Goal: Task Accomplishment & Management: Manage account settings

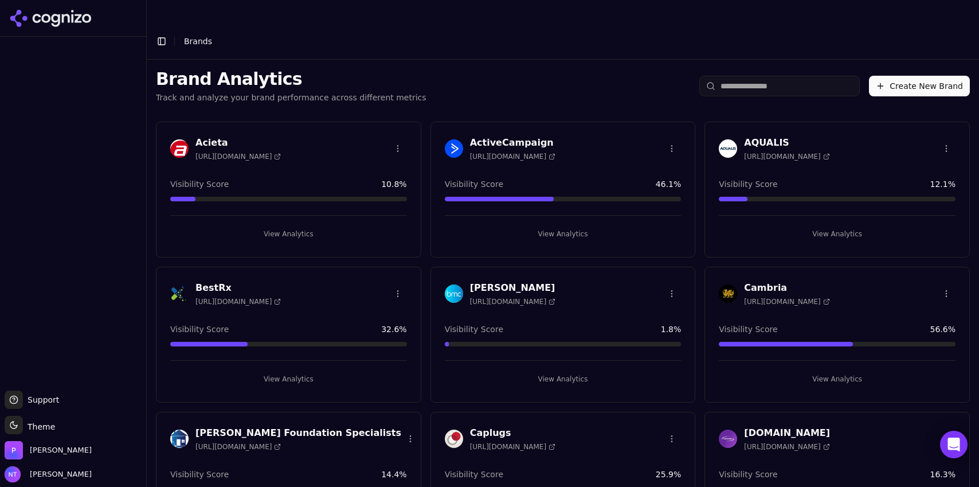
click at [525, 64] on div "Brand Analytics Track and analyze your brand performance across different metri…" at bounding box center [563, 86] width 832 height 53
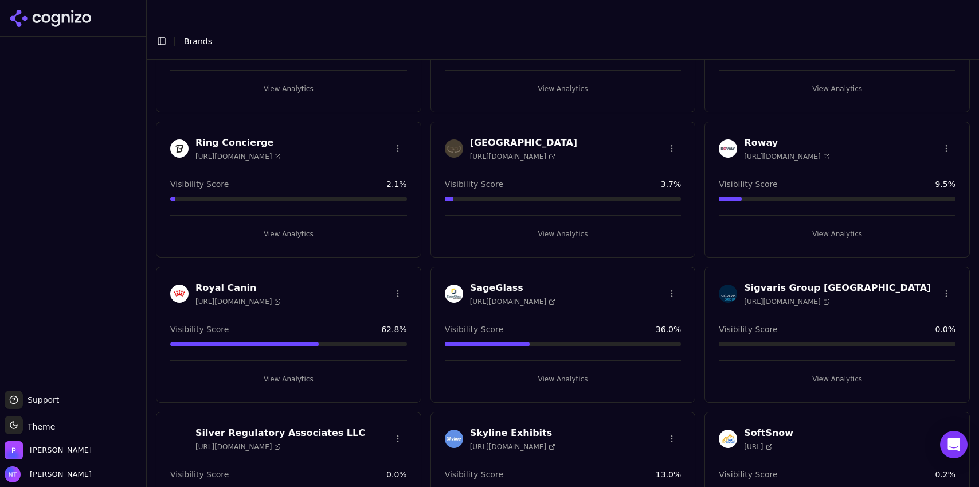
click at [846, 370] on button "View Analytics" at bounding box center [837, 379] width 237 height 18
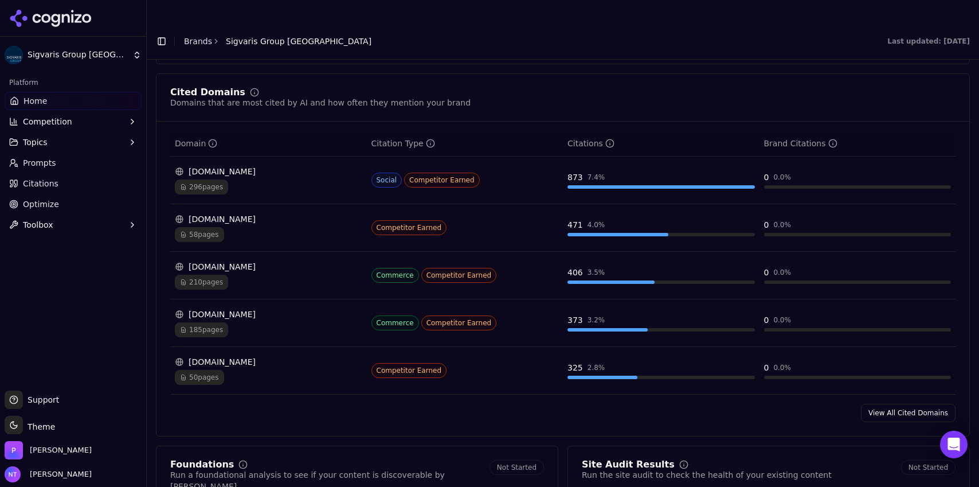
scroll to position [1148, 0]
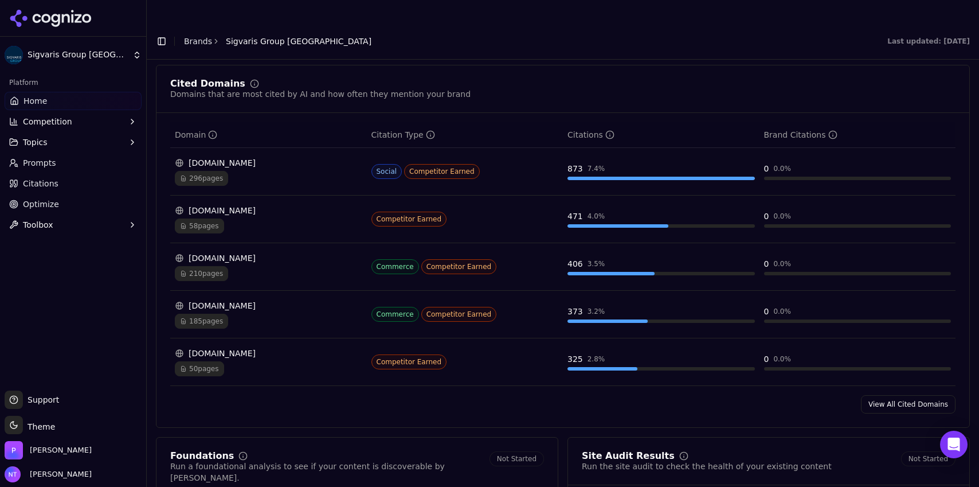
click at [879, 395] on link "View All Cited Domains" at bounding box center [908, 404] width 95 height 18
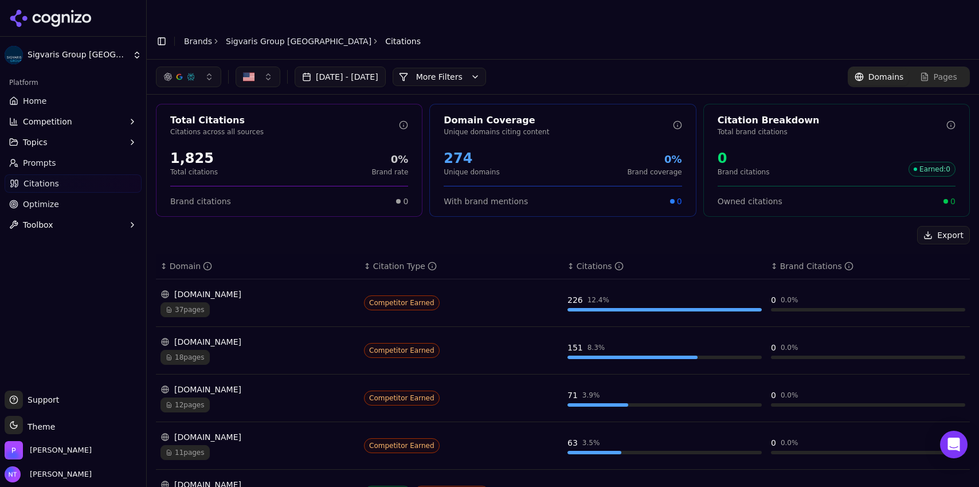
click at [468, 68] on button "More Filters" at bounding box center [439, 77] width 93 height 18
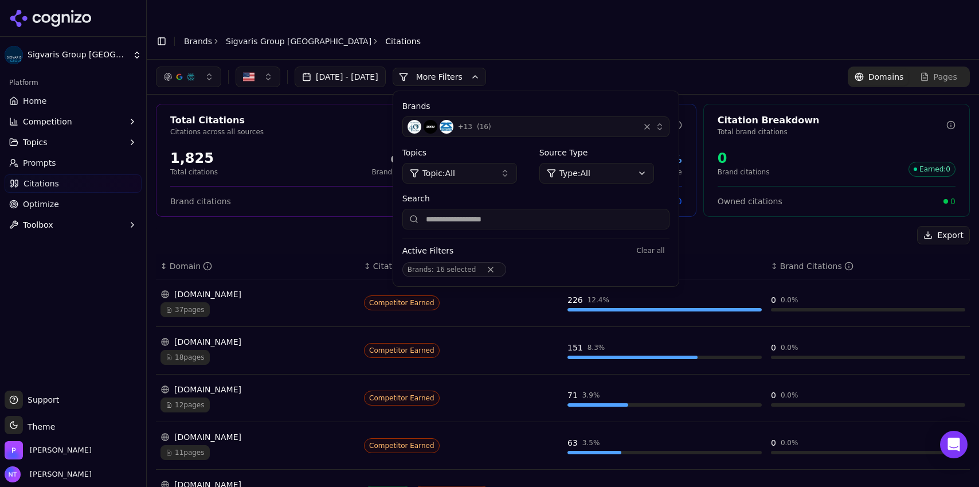
click at [538, 120] on div "+ 13 ( 16 )" at bounding box center [520, 127] width 227 height 14
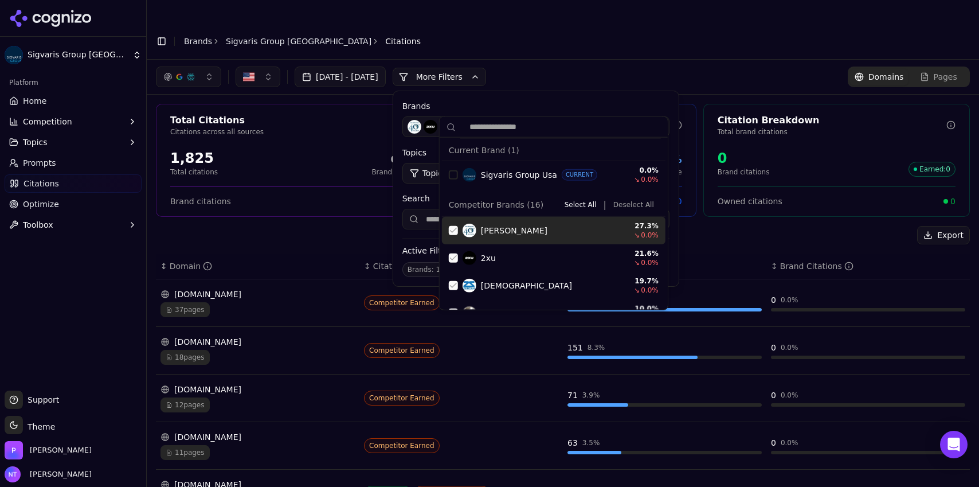
click at [622, 206] on button "Deselect All" at bounding box center [634, 205] width 50 height 14
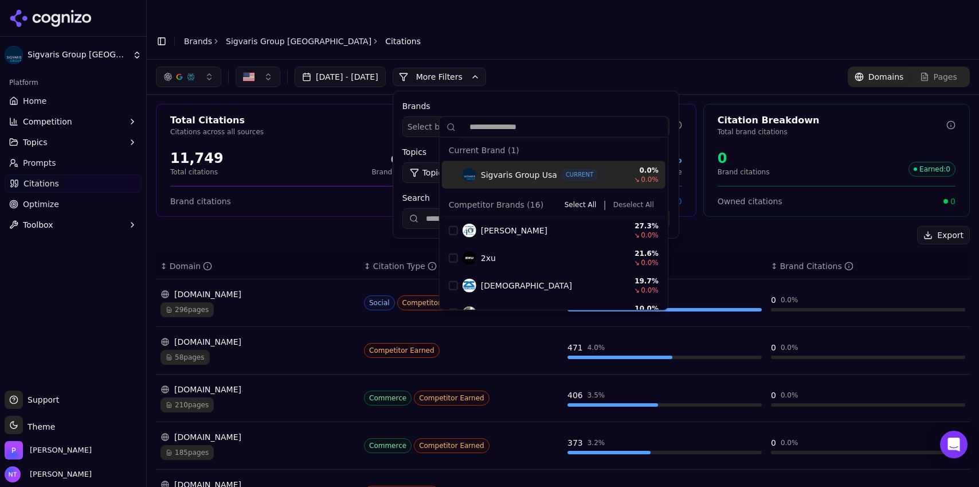
click at [575, 60] on div "Aug 03, 2025 - Sep 02, 2025 More More Filters Brands Select brands... Topics To…" at bounding box center [563, 77] width 832 height 34
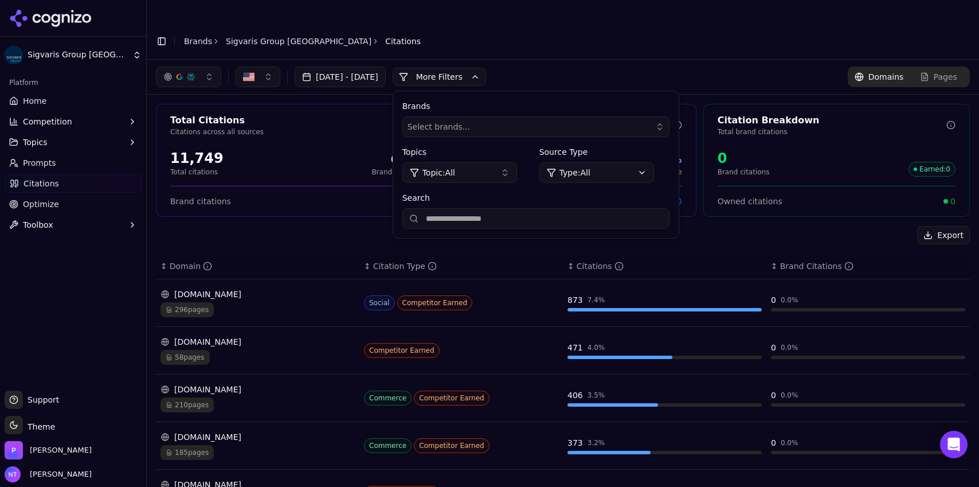
click at [547, 208] on input "Search" at bounding box center [535, 218] width 267 height 21
type input "*****"
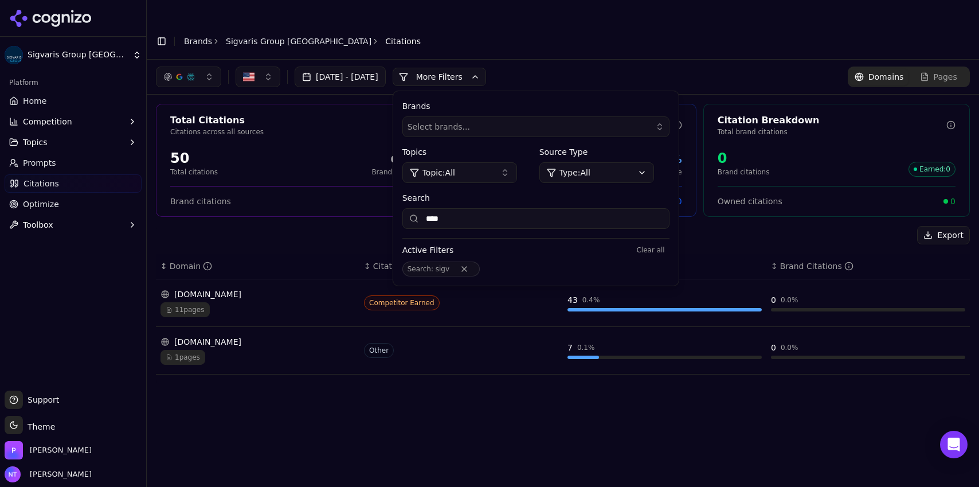
type input "****"
click at [85, 54] on html "Sigvaris Group USA Platform Home Competition Topics Prompts Citations Optimize …" at bounding box center [489, 254] width 979 height 509
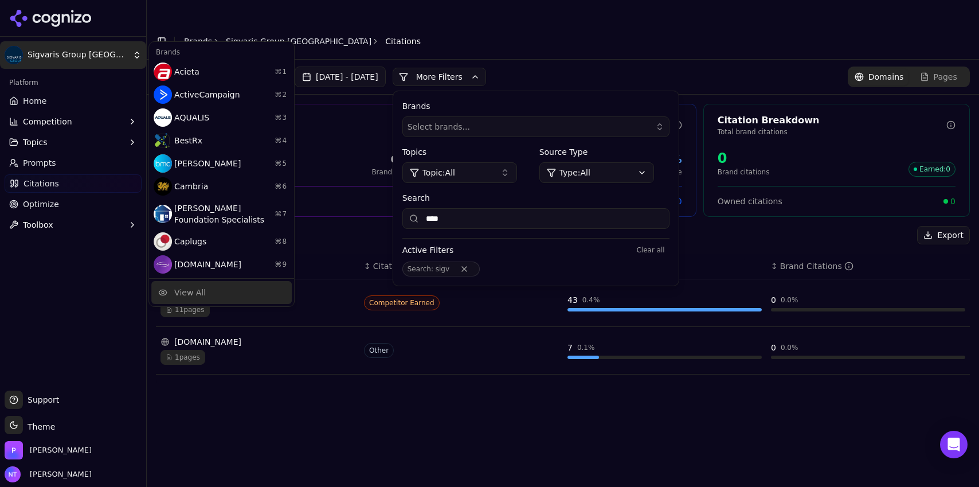
click at [186, 299] on div "View All" at bounding box center [221, 292] width 140 height 23
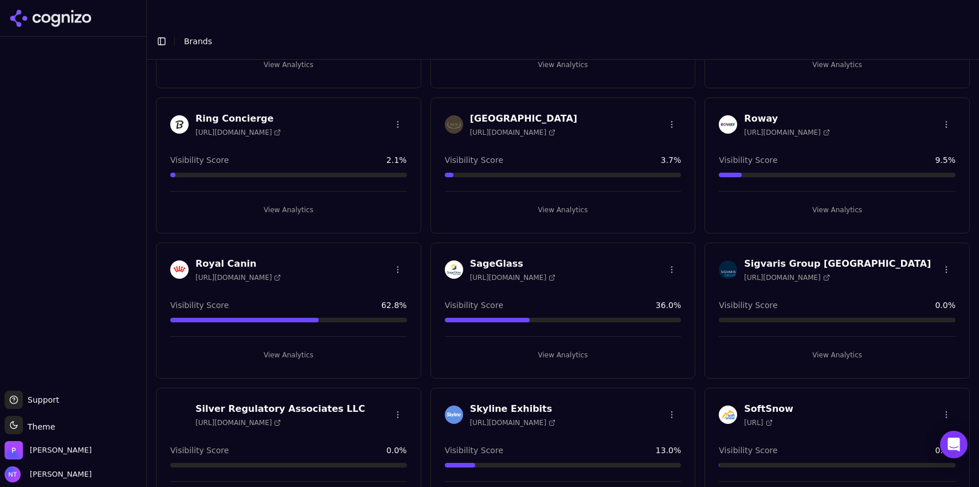
scroll to position [2233, 0]
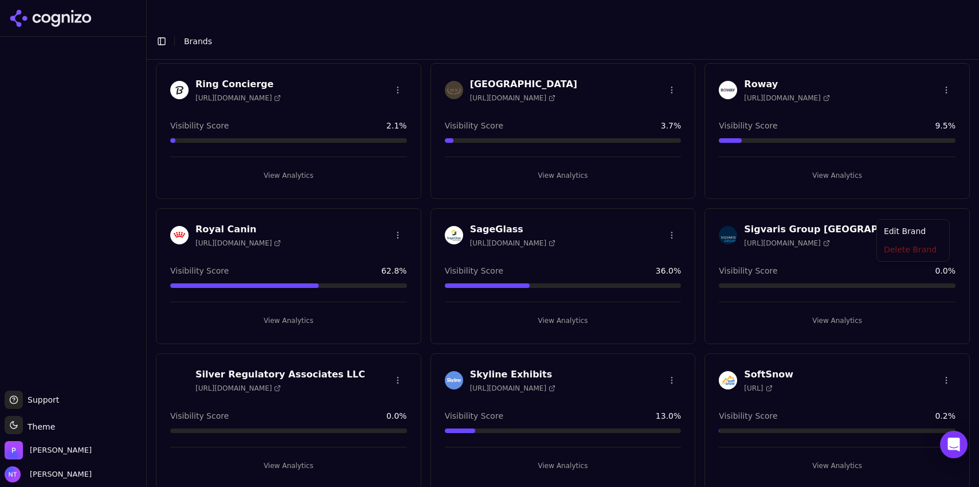
click at [940, 210] on html "Support Support Toggle theme Theme [PERSON_NAME] Tower Toggle Sidebar Brands Br…" at bounding box center [489, 254] width 979 height 509
click at [914, 236] on div "Edit Brand" at bounding box center [913, 232] width 68 height 18
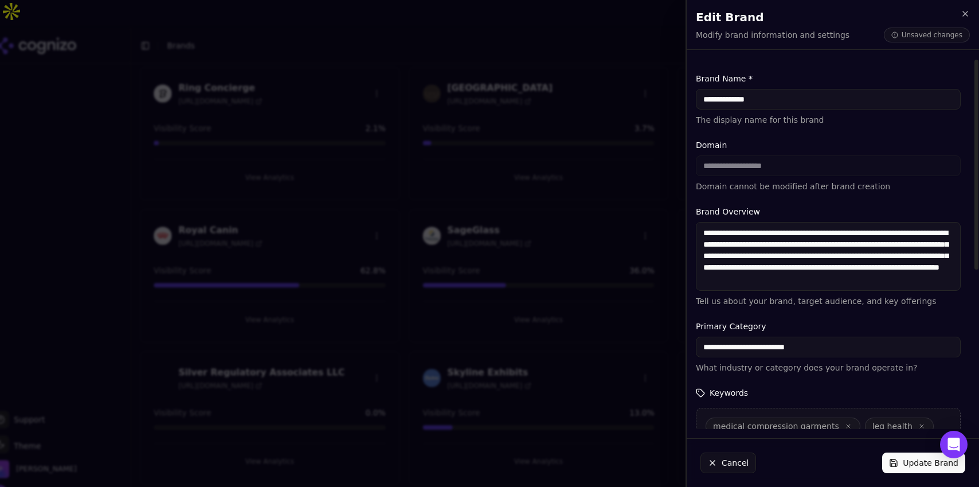
type input "**********"
click at [917, 464] on button "Update Brand" at bounding box center [923, 462] width 83 height 21
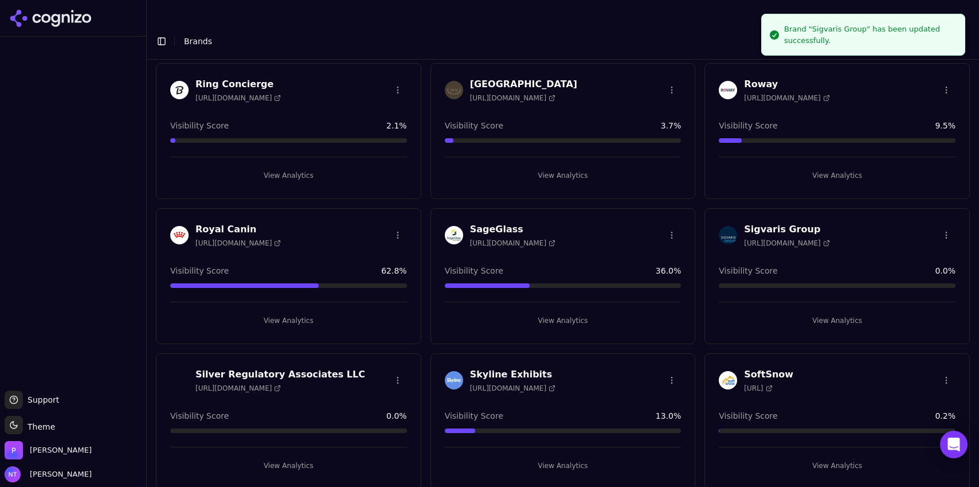
click at [831, 311] on button "View Analytics" at bounding box center [837, 320] width 237 height 18
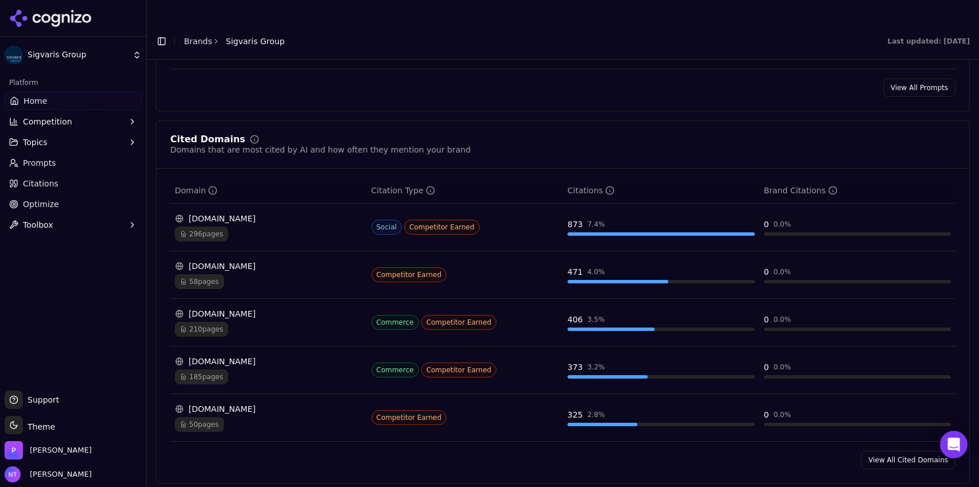
scroll to position [1101, 0]
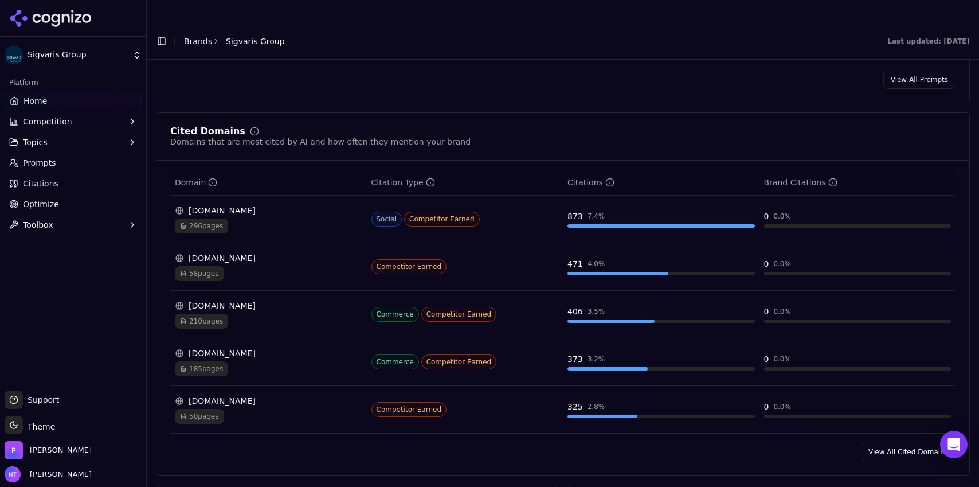
click at [896, 442] on link "View All Cited Domains" at bounding box center [908, 451] width 95 height 18
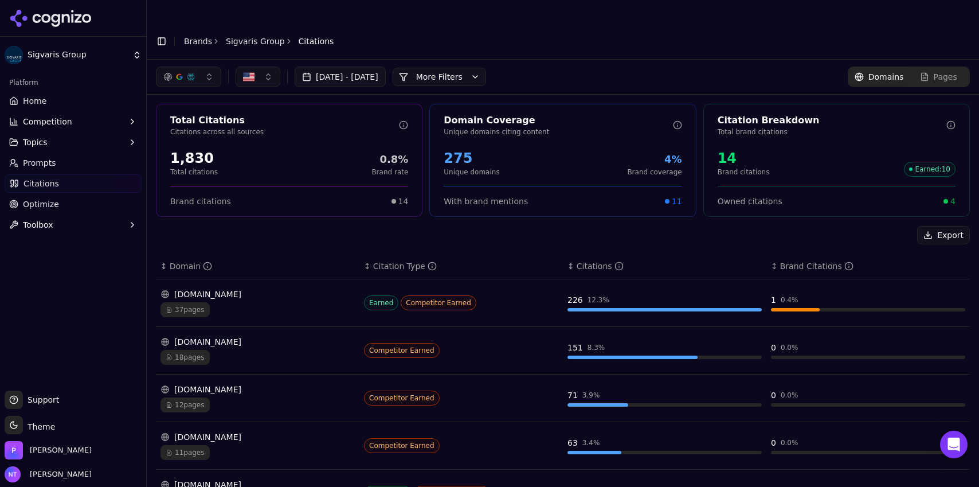
click at [198, 37] on link "Brands" at bounding box center [198, 41] width 28 height 9
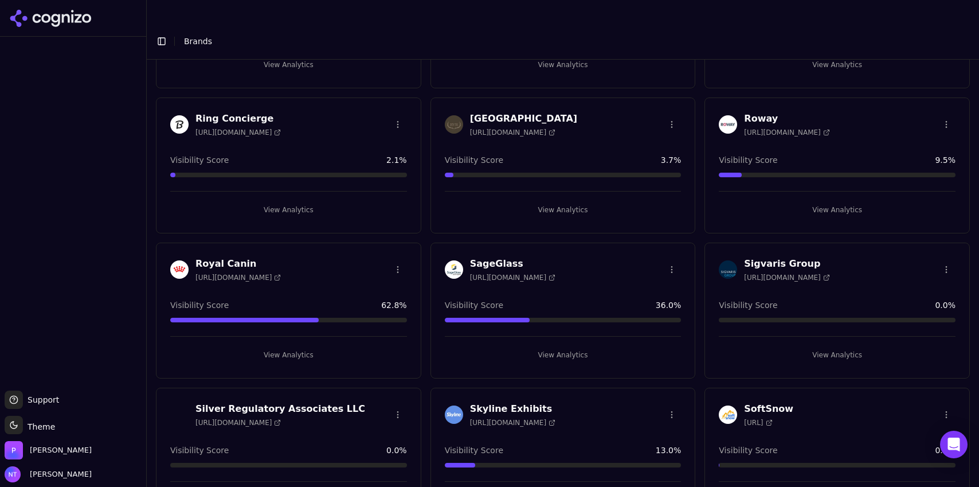
scroll to position [2218, 0]
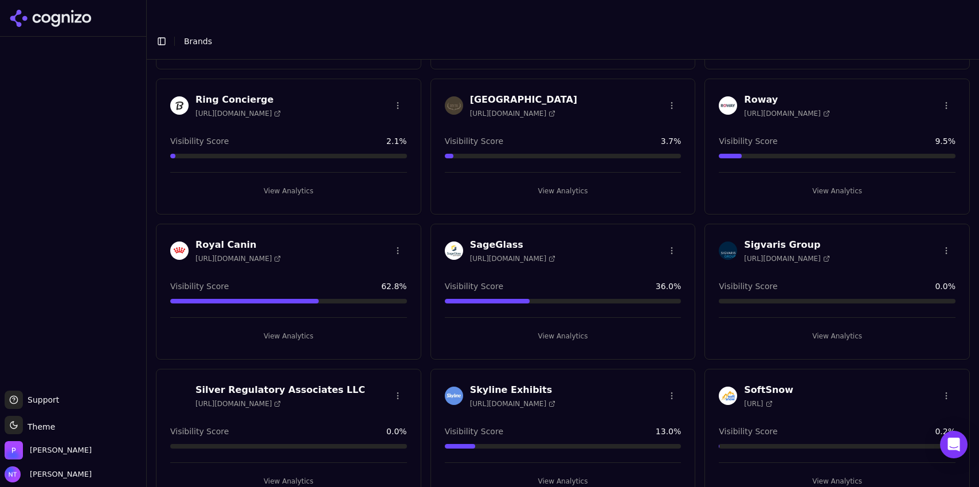
click at [827, 327] on button "View Analytics" at bounding box center [837, 336] width 237 height 18
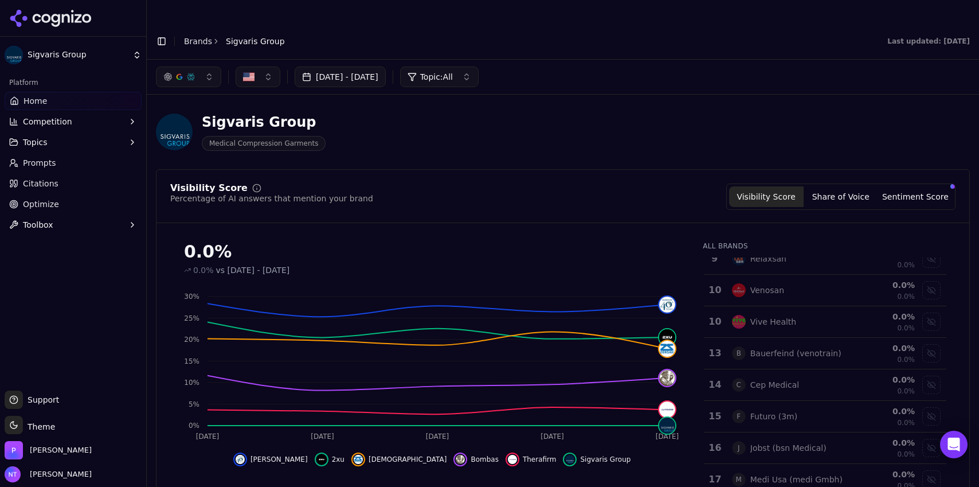
scroll to position [305, 0]
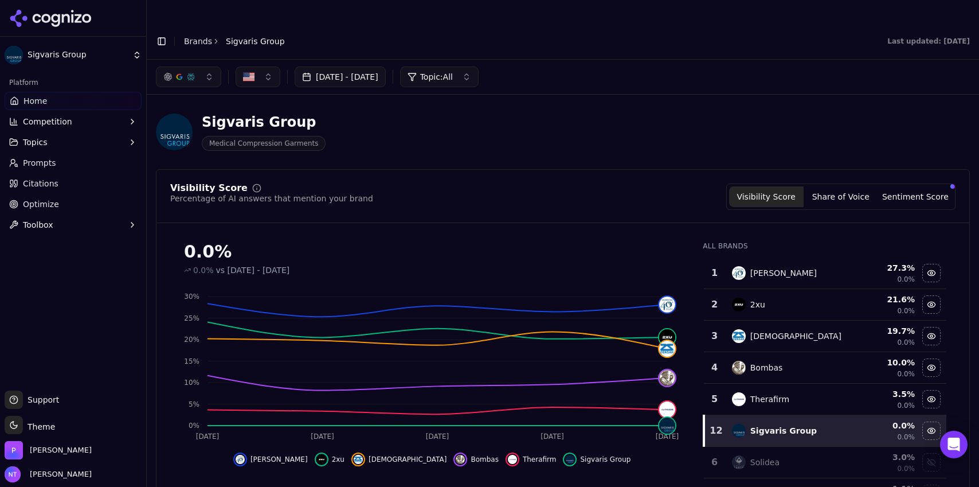
click at [44, 127] on span "Competition" at bounding box center [47, 121] width 49 height 11
click at [66, 180] on span "Explore" at bounding box center [73, 176] width 100 height 11
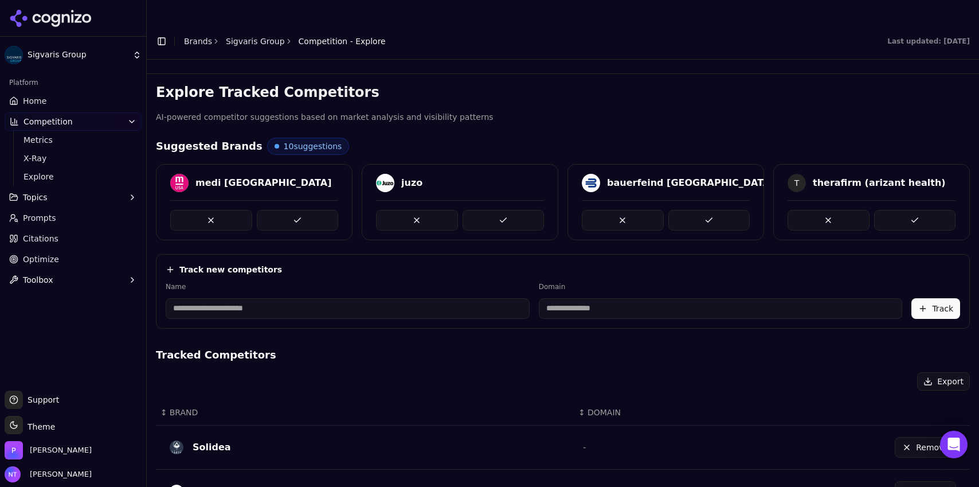
click at [383, 298] on input at bounding box center [348, 308] width 364 height 21
type input "********"
click at [546, 298] on input at bounding box center [668, 308] width 329 height 21
type input "**********"
click at [920, 298] on button "Track" at bounding box center [935, 308] width 49 height 21
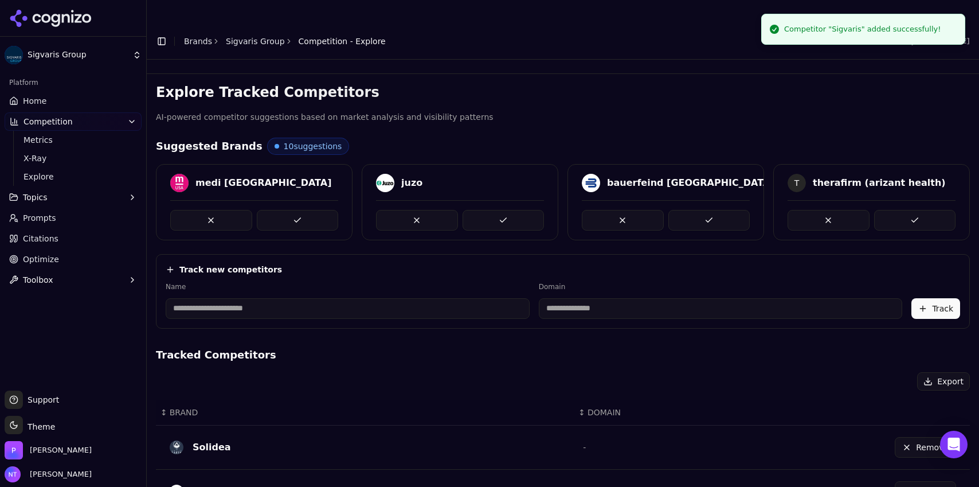
click at [249, 36] on link "Sigvaris Group" at bounding box center [255, 41] width 59 height 11
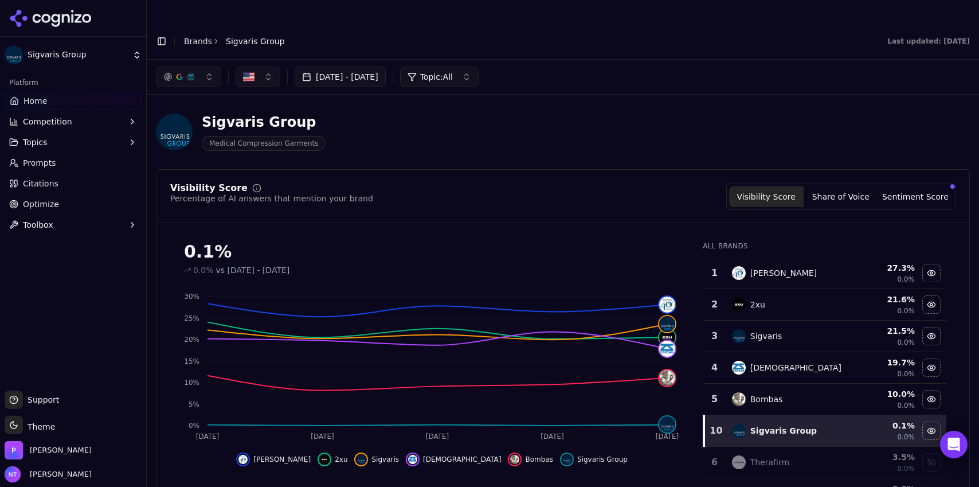
click at [194, 37] on link "Brands" at bounding box center [198, 41] width 28 height 9
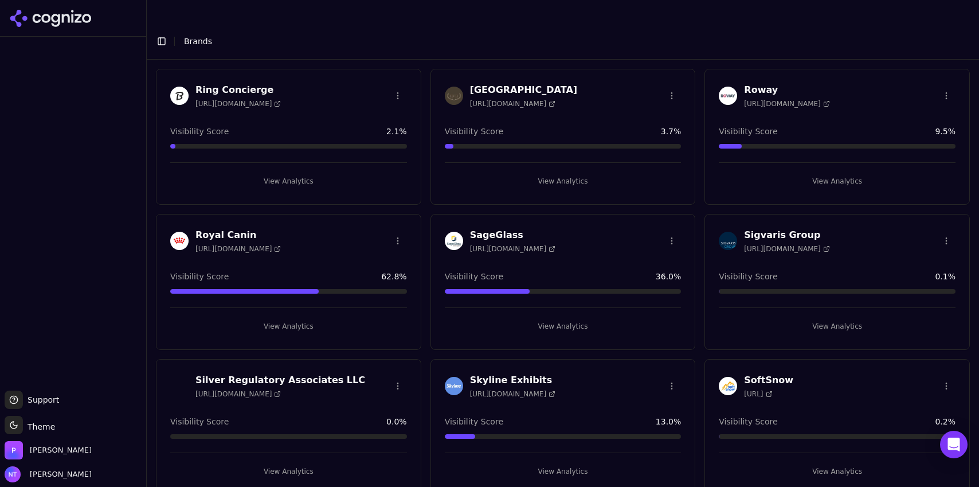
scroll to position [2229, 0]
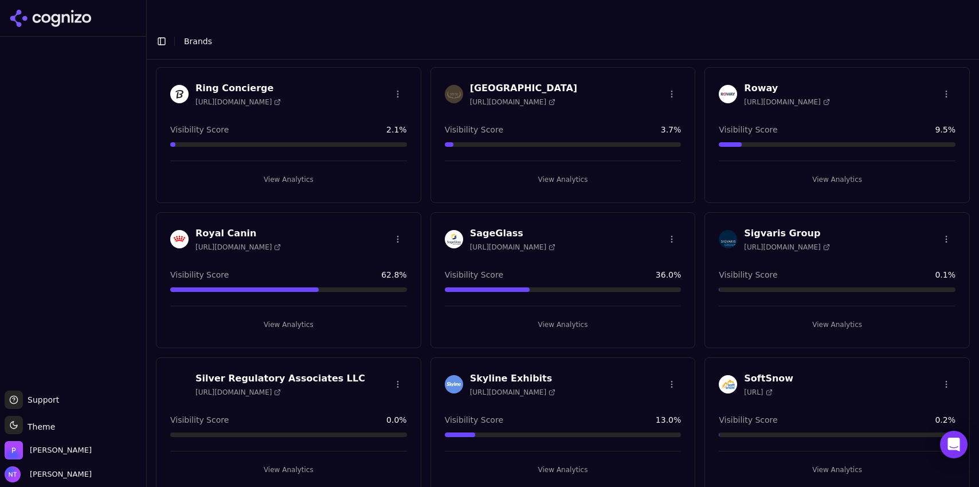
click at [850, 315] on button "View Analytics" at bounding box center [837, 324] width 237 height 18
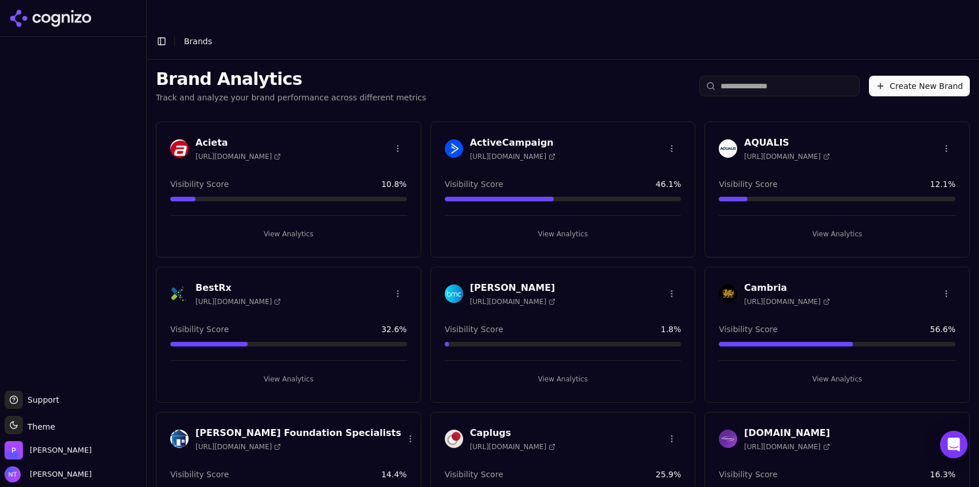
scroll to position [2229, 0]
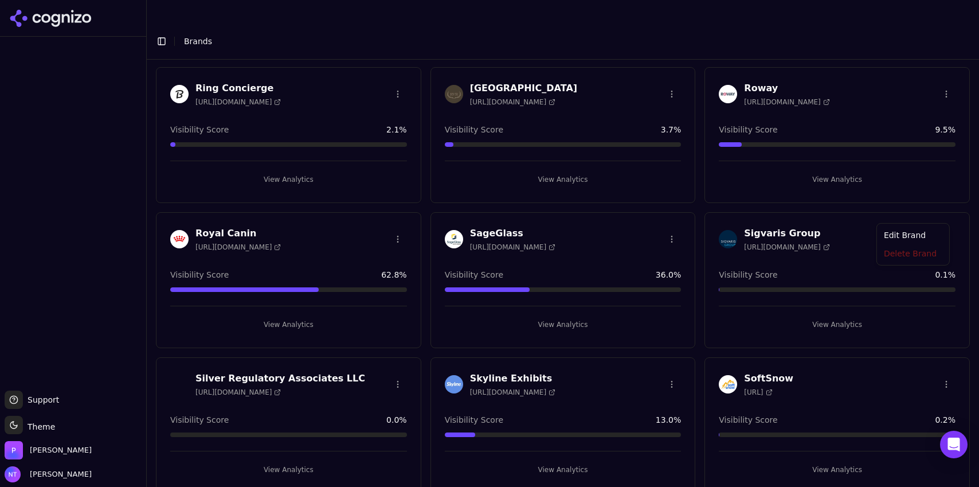
click at [940, 211] on html "Support Support Toggle theme Theme [PERSON_NAME] Tower Toggle Sidebar Brands Br…" at bounding box center [489, 254] width 979 height 509
click at [921, 232] on div "Edit Brand" at bounding box center [913, 236] width 68 height 18
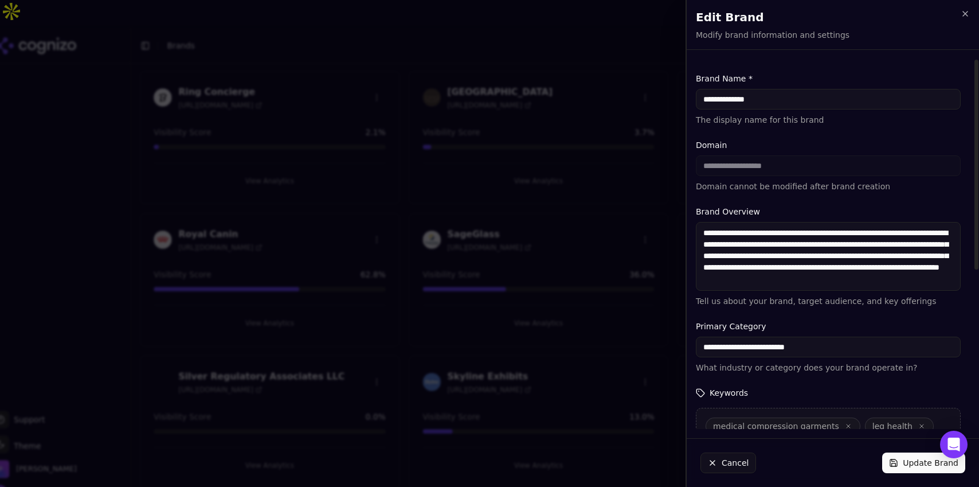
click at [743, 101] on input "**********" at bounding box center [828, 99] width 265 height 21
type input "********"
click at [917, 471] on button "Update Brand" at bounding box center [923, 462] width 83 height 21
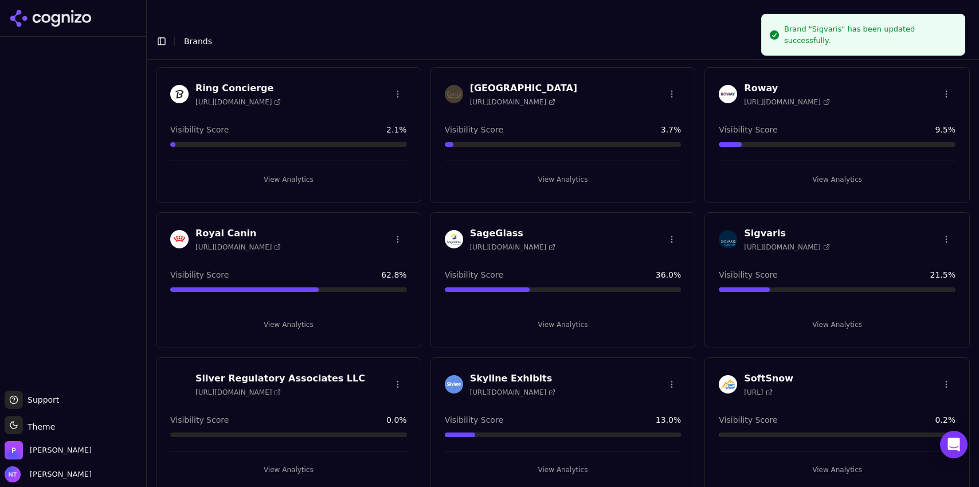
click at [838, 315] on button "View Analytics" at bounding box center [837, 324] width 237 height 18
